Goal: Book appointment/travel/reservation

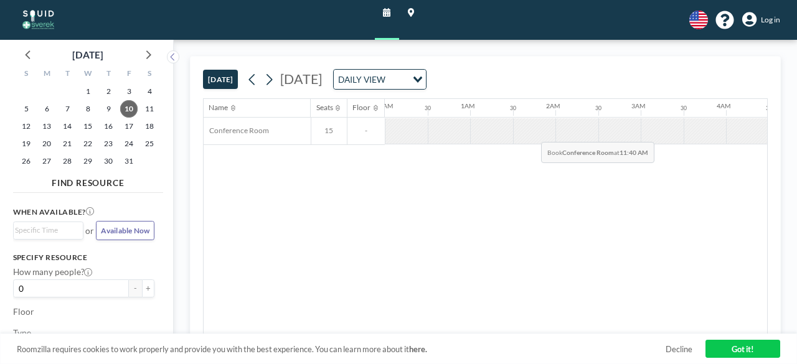
scroll to position [0, 850]
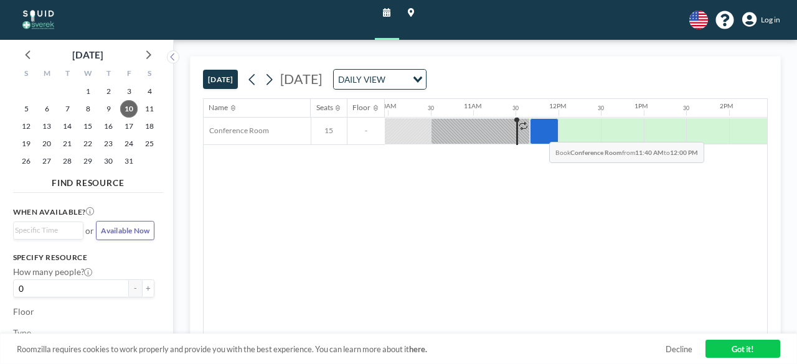
click at [540, 131] on div at bounding box center [544, 131] width 29 height 27
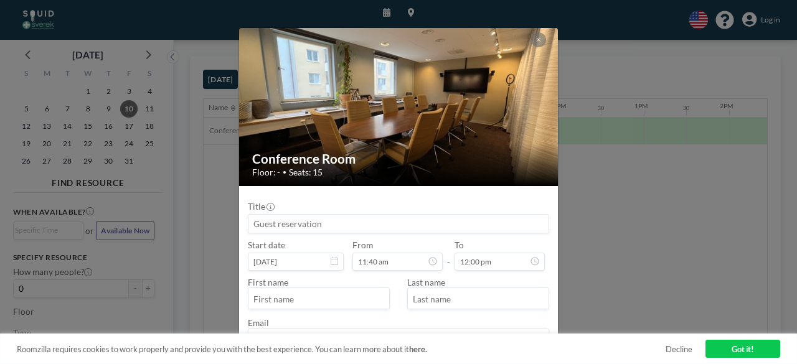
click at [325, 220] on input at bounding box center [399, 224] width 300 height 18
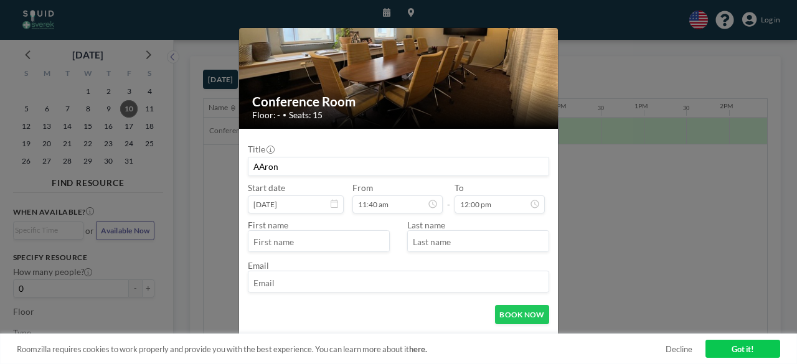
type input "AAron"
click at [336, 240] on input "text" at bounding box center [319, 242] width 141 height 18
click at [521, 316] on button "BOOK NOW" at bounding box center [522, 325] width 55 height 19
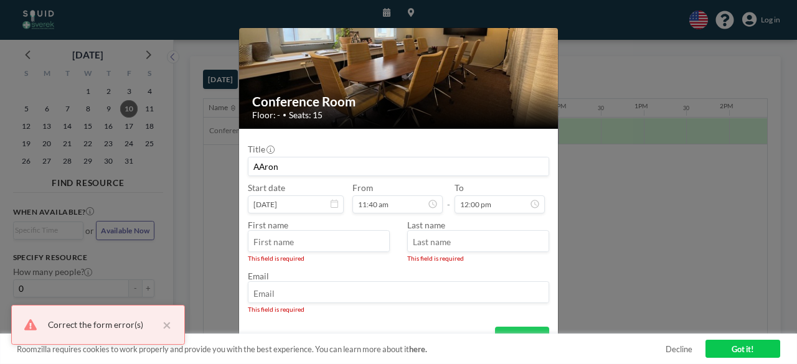
click at [309, 244] on input "text" at bounding box center [319, 242] width 141 height 18
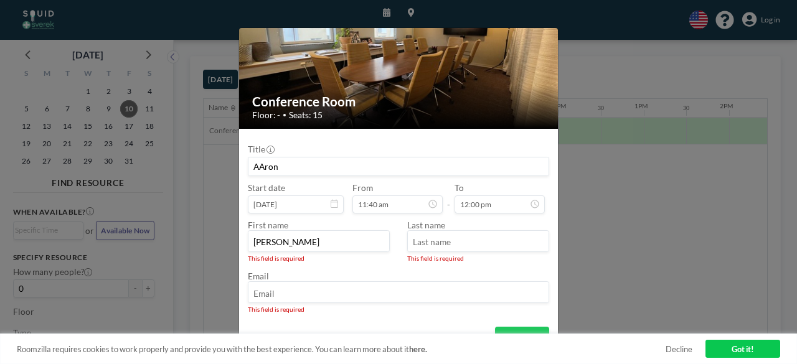
type input "[PERSON_NAME]"
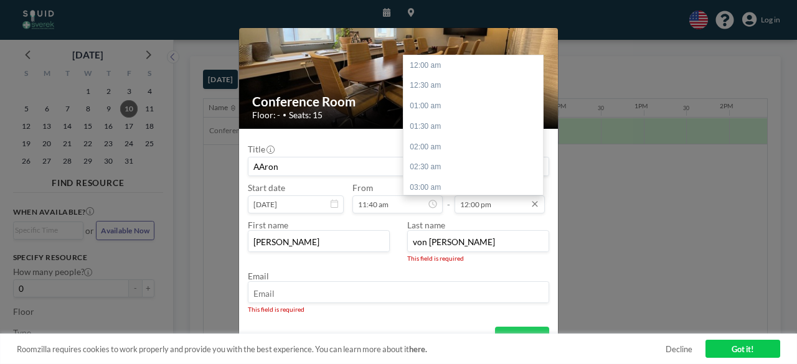
scroll to position [490, 0]
type input "von [PERSON_NAME]"
click at [483, 202] on input "12:00 pm" at bounding box center [500, 205] width 91 height 18
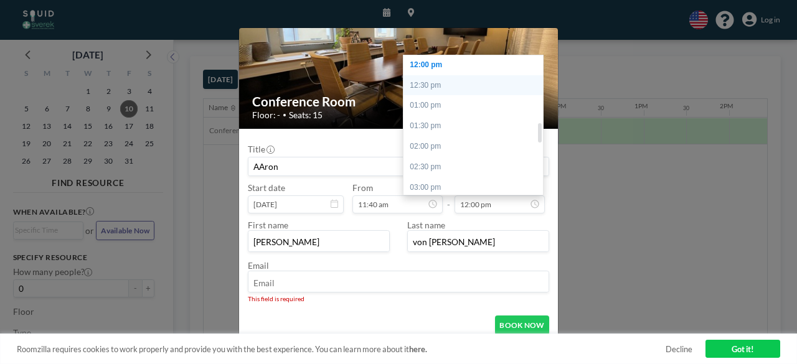
click at [430, 83] on div "12:30 pm" at bounding box center [477, 85] width 146 height 21
type input "12:30 pm"
click at [430, 83] on div "12:00 am 12:30 am 01:00 am 01:30 am 02:00 am 02:30 am 03:00 am 03:30 am 04:00 a…" at bounding box center [477, 125] width 146 height 140
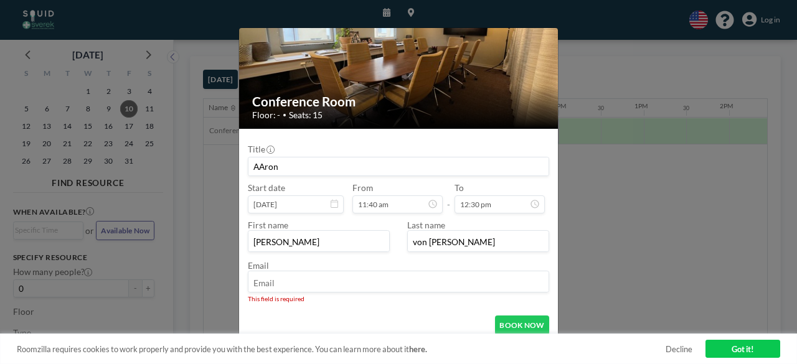
click at [328, 288] on input "email" at bounding box center [399, 283] width 300 height 18
type input "[PERSON_NAME][EMAIL_ADDRESS][DOMAIN_NAME]"
click at [349, 260] on div "Email [PERSON_NAME][EMAIL_ADDRESS][DOMAIN_NAME] This field is required" at bounding box center [399, 281] width 302 height 43
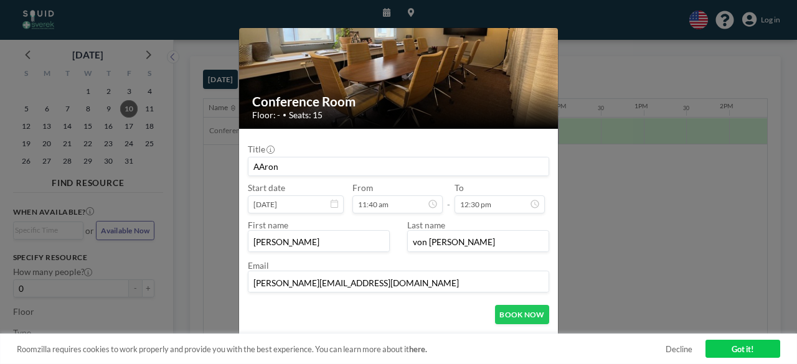
scroll to position [71, 0]
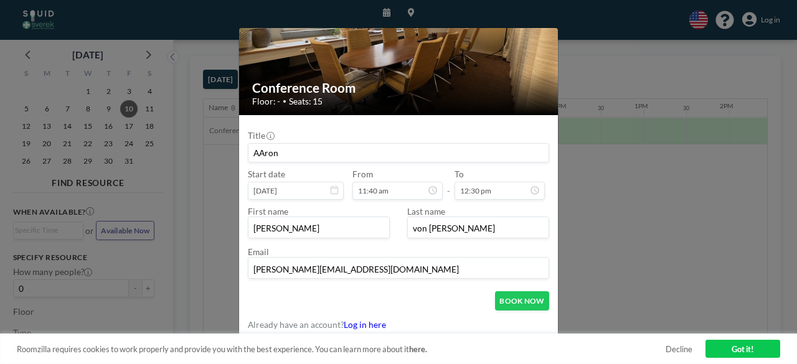
click at [264, 153] on input "AAron" at bounding box center [399, 153] width 300 height 18
click at [288, 153] on input "[PERSON_NAME]" at bounding box center [399, 153] width 300 height 18
type input "[PERSON_NAME] - månadsmöte med [PERSON_NAME]"
click at [515, 298] on button "BOOK NOW" at bounding box center [522, 301] width 55 height 19
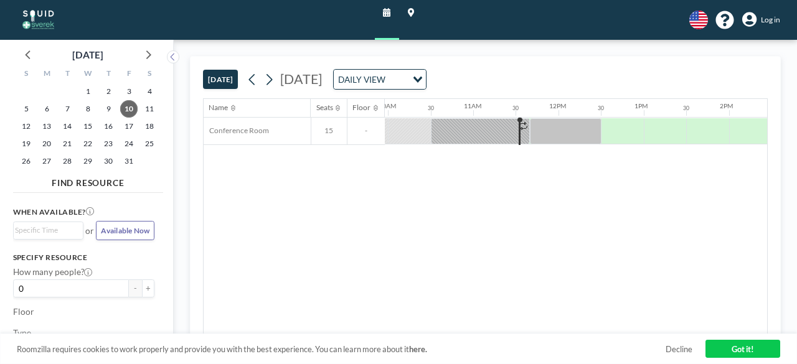
click at [535, 154] on div "Name Seats Floor 12AM 30 1AM 30 2AM 30 3AM 30 4AM 30 5AM 30 6AM 30 7AM 30 8AM 3…" at bounding box center [486, 216] width 564 height 235
